Goal: Task Accomplishment & Management: Use online tool/utility

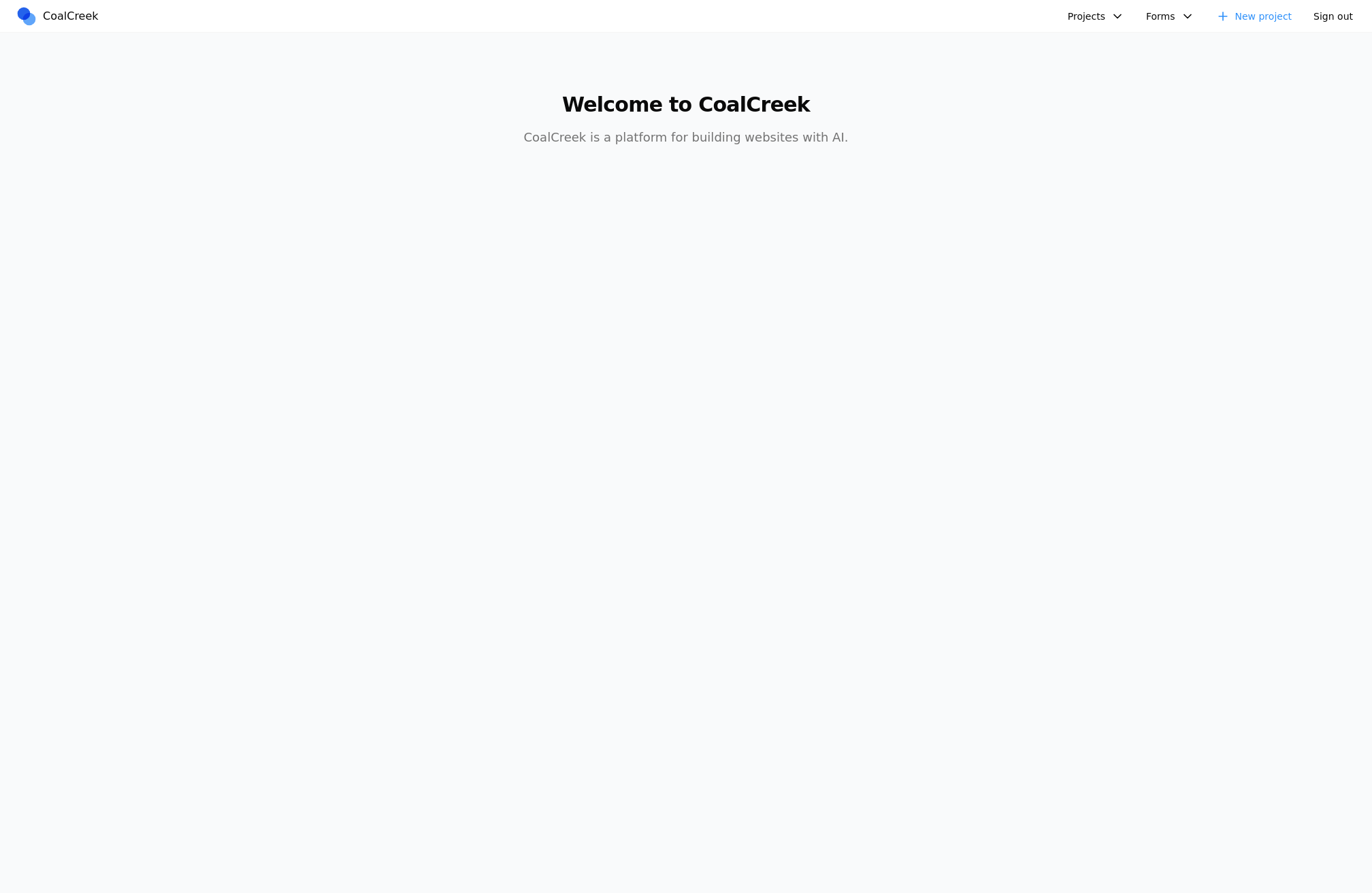
click at [1059, 5] on div "Projects test Test Test Test fooby [PERSON_NAME]'s Third Birthday Party Albany …" at bounding box center [1140, 16] width 441 height 21
click at [1076, 14] on button "Projects" at bounding box center [1096, 16] width 73 height 21
click at [1098, 94] on link "Test" at bounding box center [1167, 93] width 196 height 23
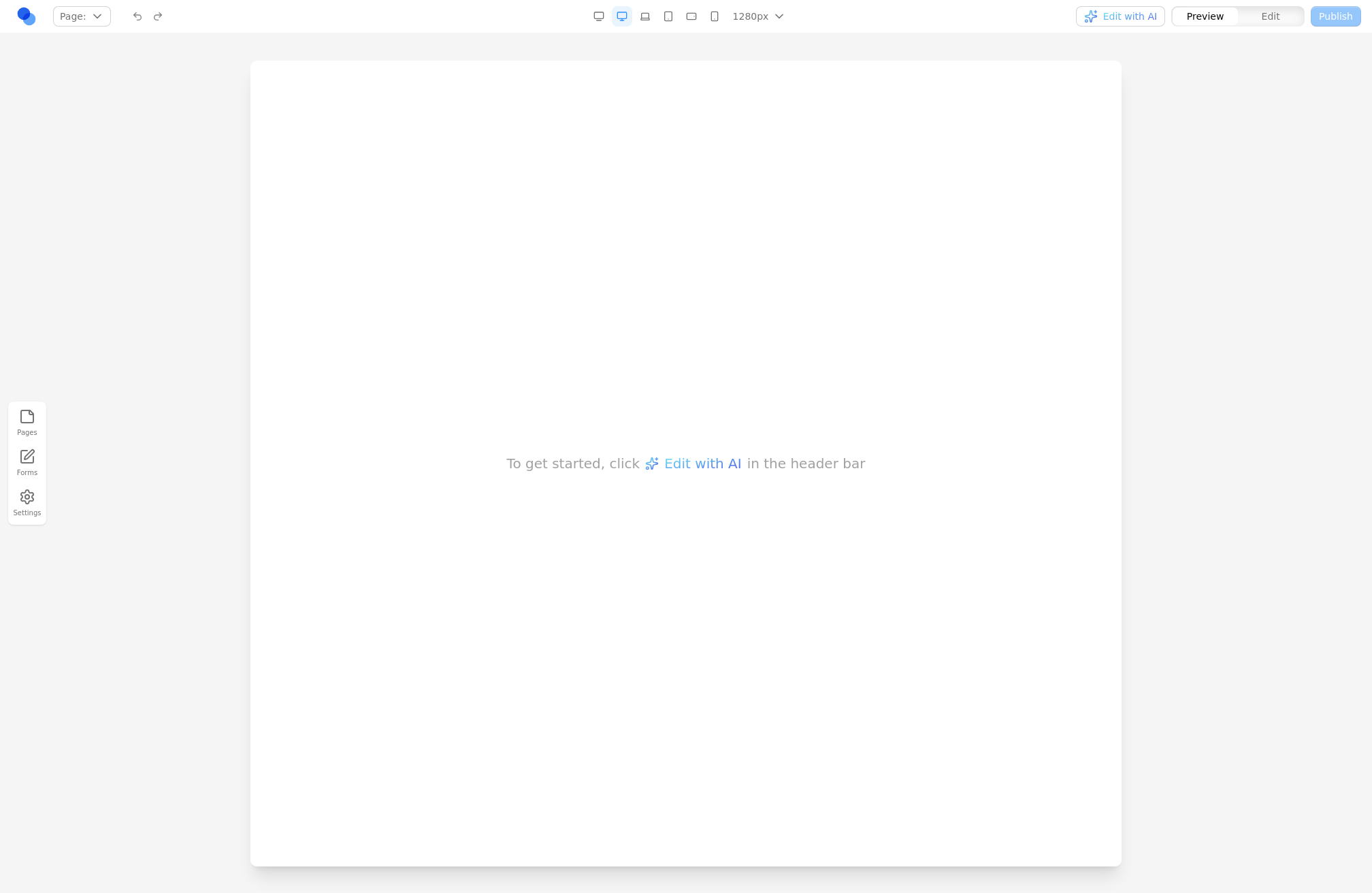
click at [1123, 23] on nav "Page: Manage pages 1280px 1536px 1280px 1024px 768px 480px 375px Edit with AI P…" at bounding box center [686, 16] width 1372 height 33
click at [1125, 21] on span "Edit with AI" at bounding box center [1129, 16] width 54 height 14
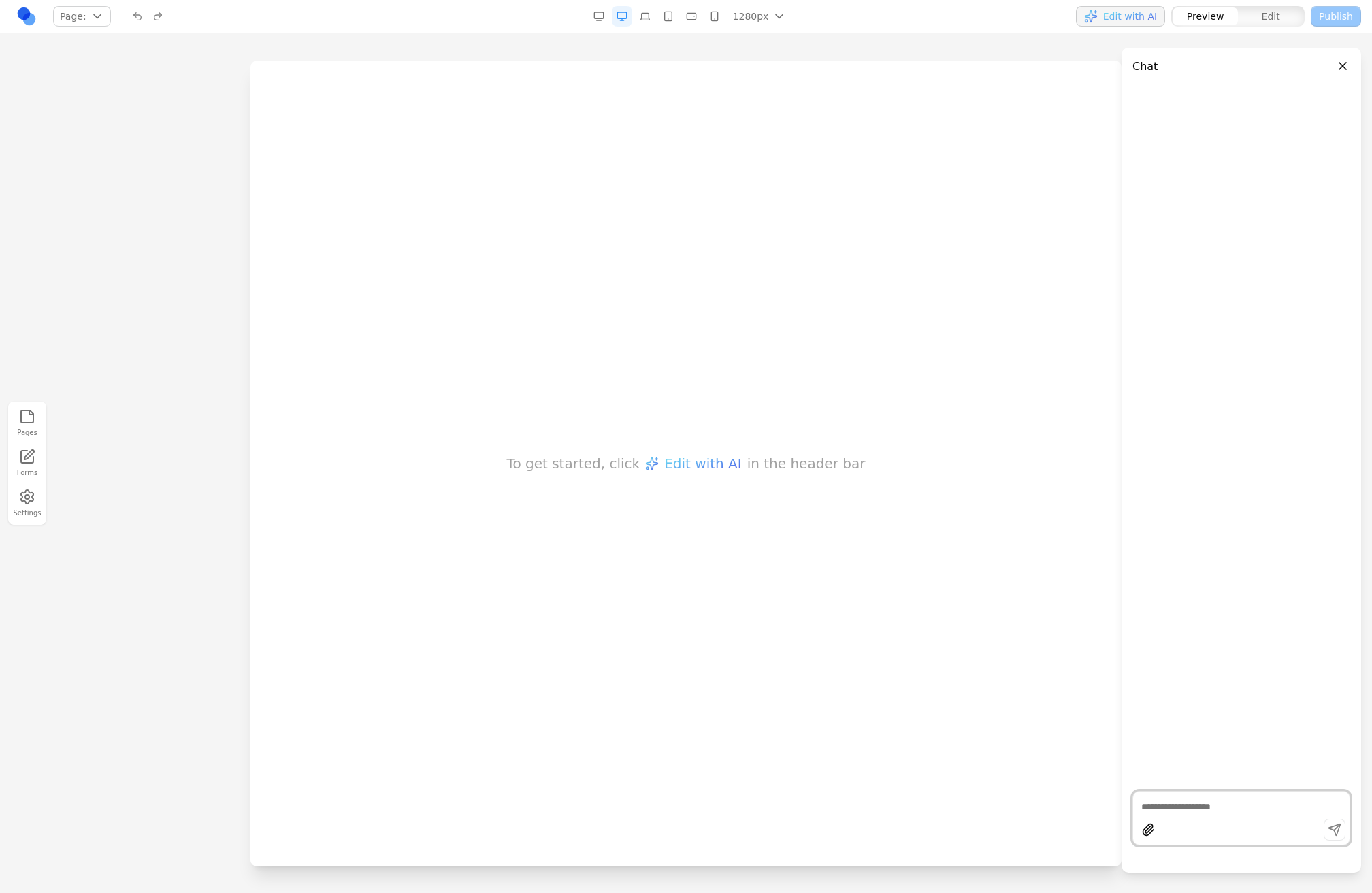
click at [1191, 826] on div at bounding box center [1241, 832] width 217 height 26
type textarea "****"
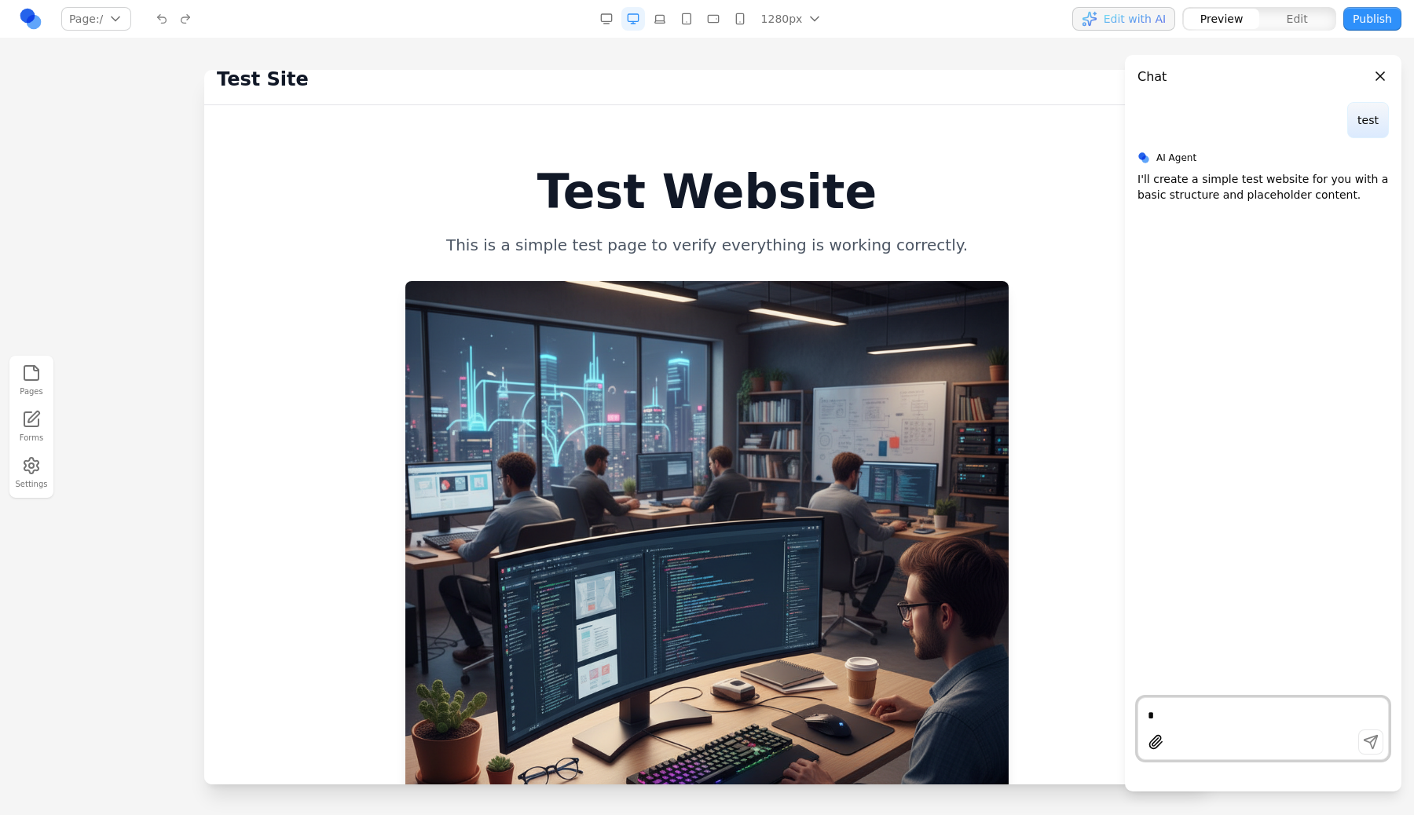
scroll to position [25, 0]
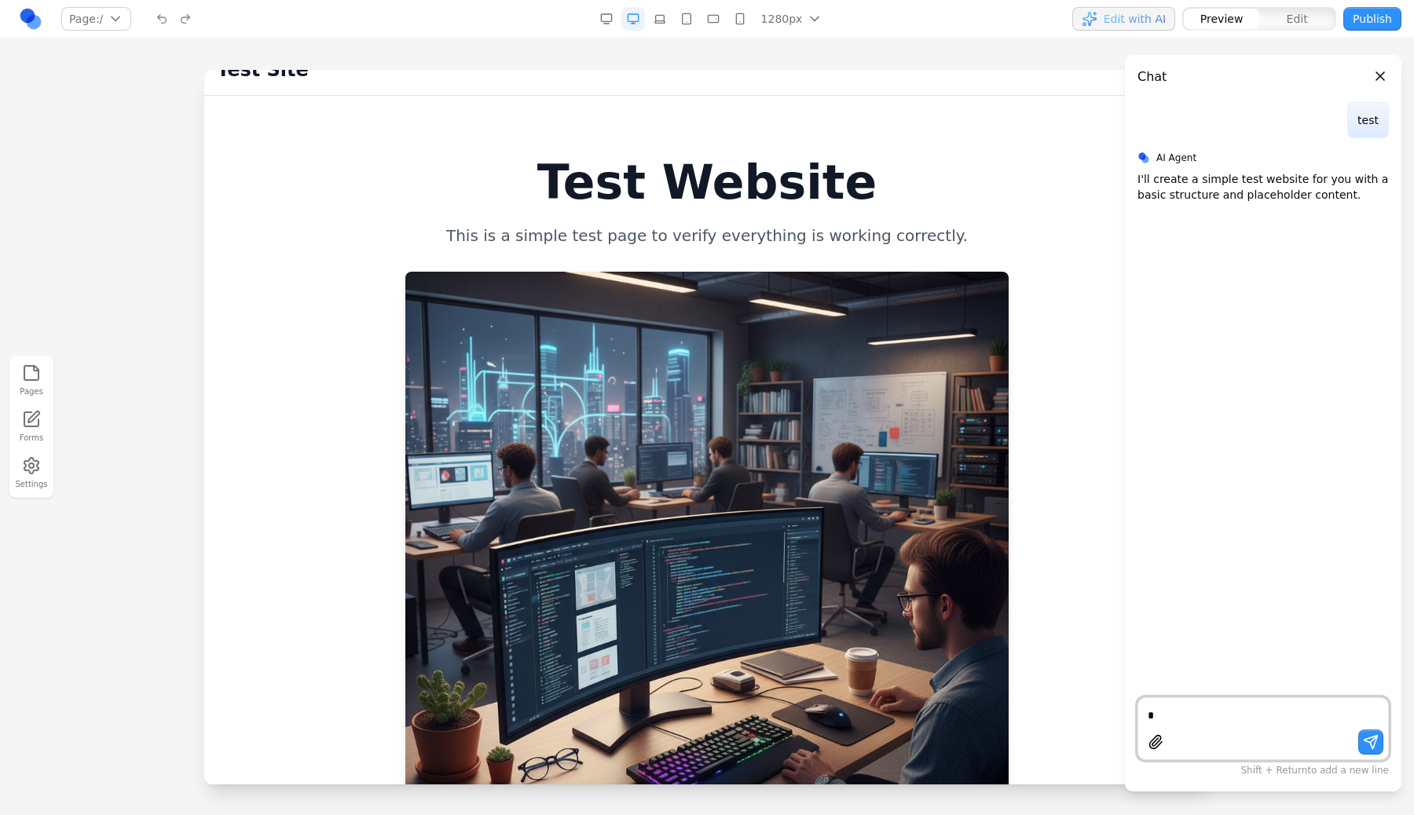
type textarea "*"
click at [698, 93] on div "Test Site Home" at bounding box center [706, 70] width 1005 height 50
